Goal: Information Seeking & Learning: Check status

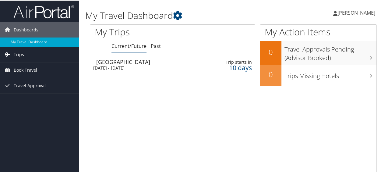
click at [46, 55] on link "Trips" at bounding box center [39, 53] width 79 height 15
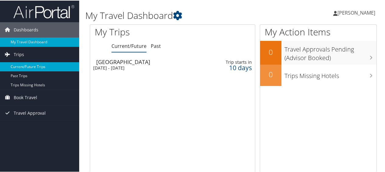
click at [45, 64] on link "Current/Future Trips" at bounding box center [39, 66] width 79 height 9
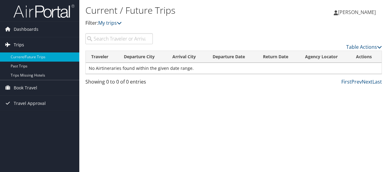
click at [34, 41] on link "Trips" at bounding box center [39, 44] width 79 height 15
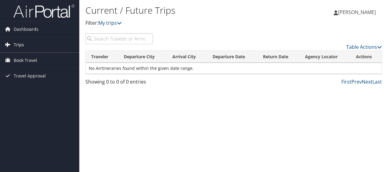
click at [23, 43] on span "Trips" at bounding box center [19, 44] width 10 height 15
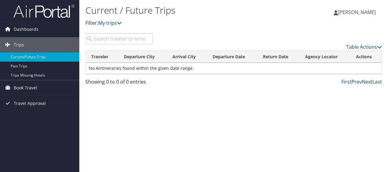
click at [33, 55] on link "Current/Future Trips" at bounding box center [39, 56] width 79 height 9
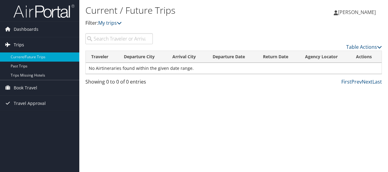
click at [22, 45] on span "Trips" at bounding box center [19, 44] width 10 height 15
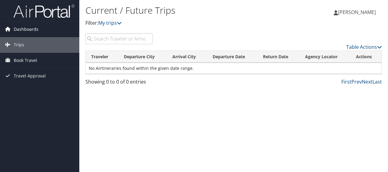
click at [23, 28] on span "Dashboards" at bounding box center [26, 29] width 25 height 15
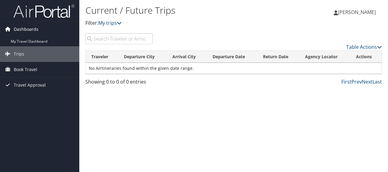
click at [23, 28] on span "Dashboards" at bounding box center [26, 29] width 25 height 15
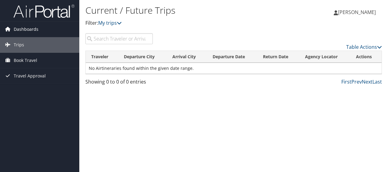
click at [23, 28] on span "Dashboards" at bounding box center [26, 29] width 25 height 15
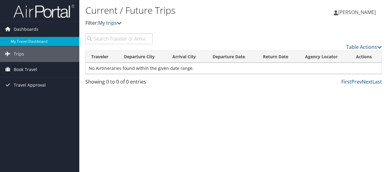
click at [30, 40] on link "My Travel Dashboard" at bounding box center [39, 41] width 79 height 9
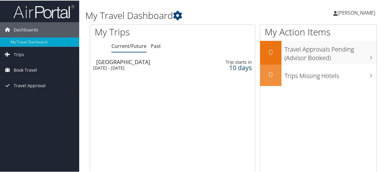
click at [145, 65] on div "[DATE] - [DATE]" at bounding box center [143, 67] width 101 height 5
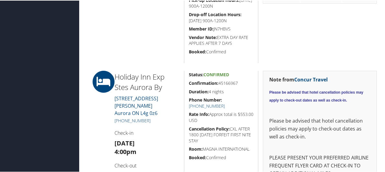
scroll to position [365, 0]
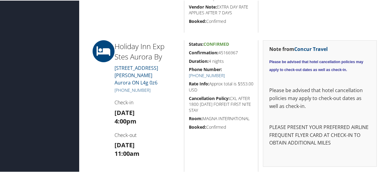
click at [128, 98] on h4 "Check-in" at bounding box center [147, 101] width 65 height 7
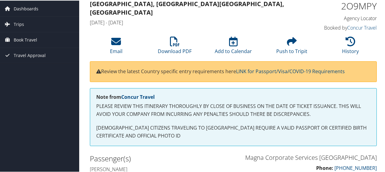
scroll to position [0, 0]
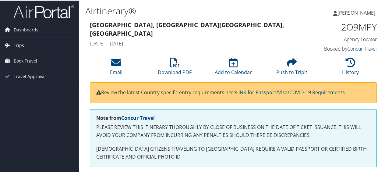
click at [352, 49] on link "Concur Travel" at bounding box center [363, 48] width 30 height 7
click at [31, 61] on span "Book Travel" at bounding box center [25, 60] width 23 height 15
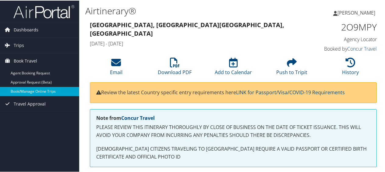
click at [44, 90] on link "Book/Manage Online Trips" at bounding box center [39, 90] width 79 height 9
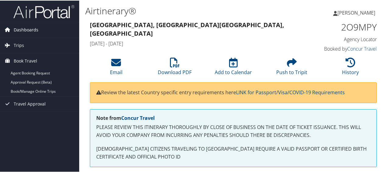
click at [18, 26] on span "Dashboards" at bounding box center [26, 29] width 25 height 15
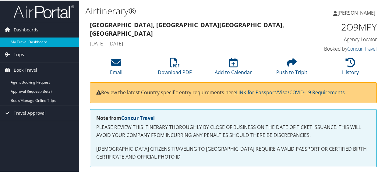
click at [32, 39] on link "My Travel Dashboard" at bounding box center [39, 41] width 79 height 9
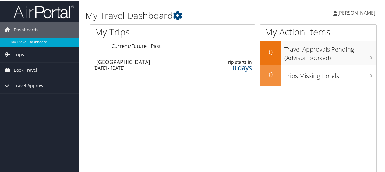
click at [126, 63] on div "[GEOGRAPHIC_DATA]" at bounding box center [146, 61] width 101 height 5
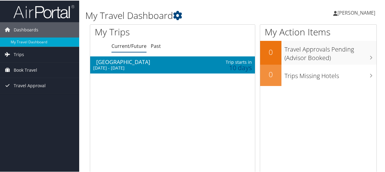
click at [126, 63] on div "[GEOGRAPHIC_DATA]" at bounding box center [146, 61] width 101 height 5
